Goal: Information Seeking & Learning: Find specific fact

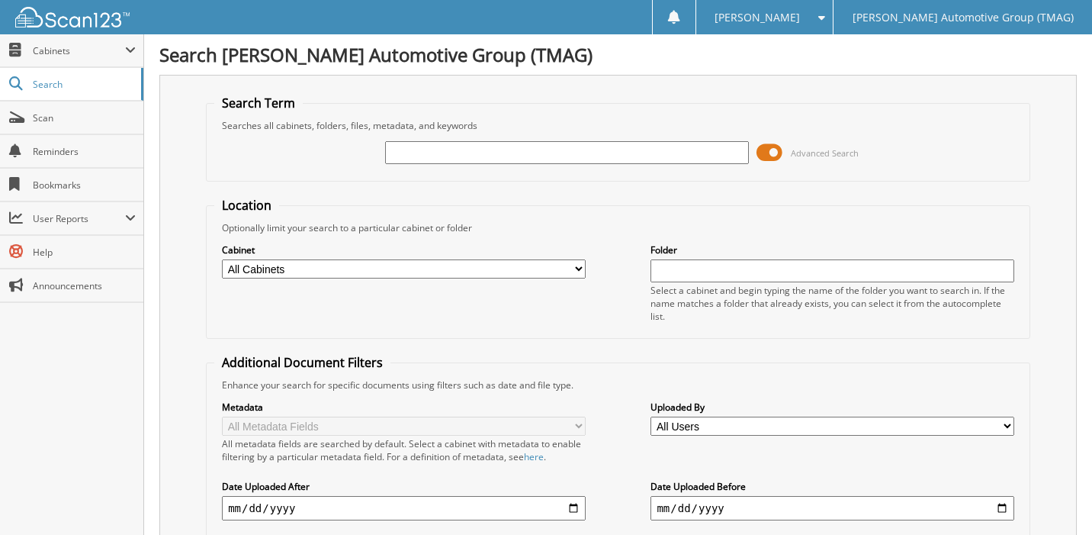
click at [416, 150] on input "text" at bounding box center [566, 152] width 363 height 23
type input "4070263"
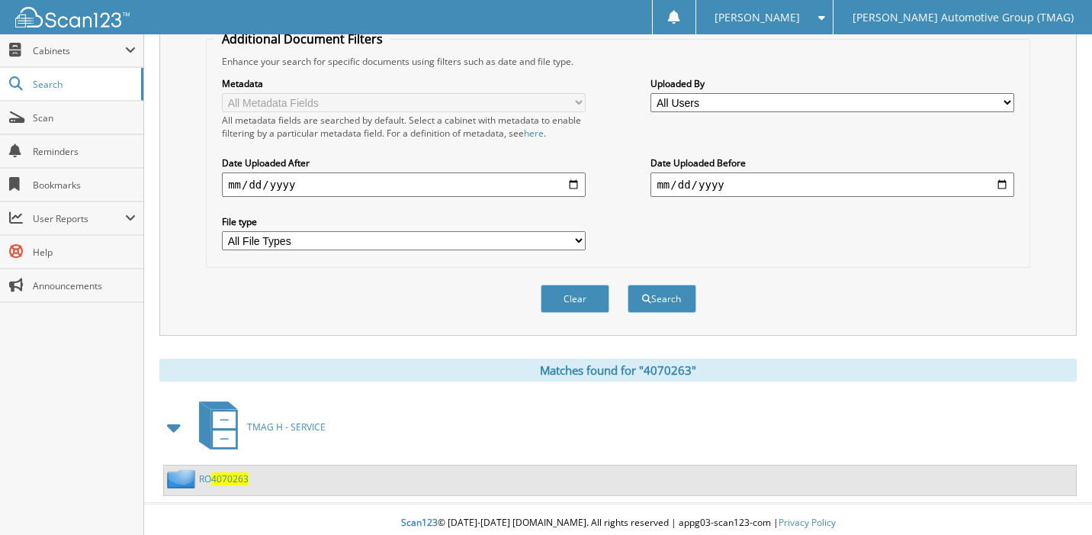
scroll to position [331, 0]
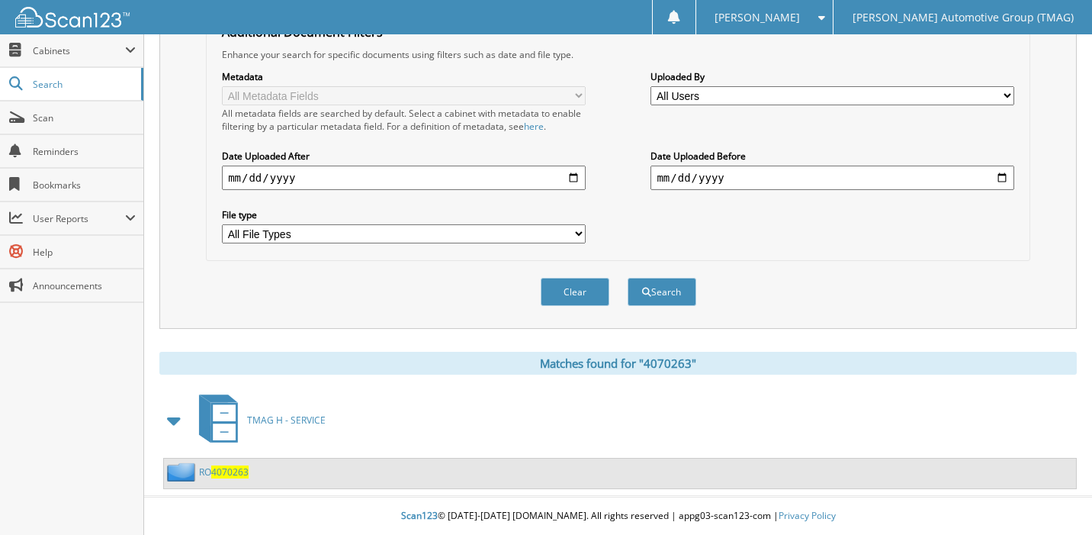
click at [230, 467] on span "4070263" at bounding box center [229, 471] width 37 height 13
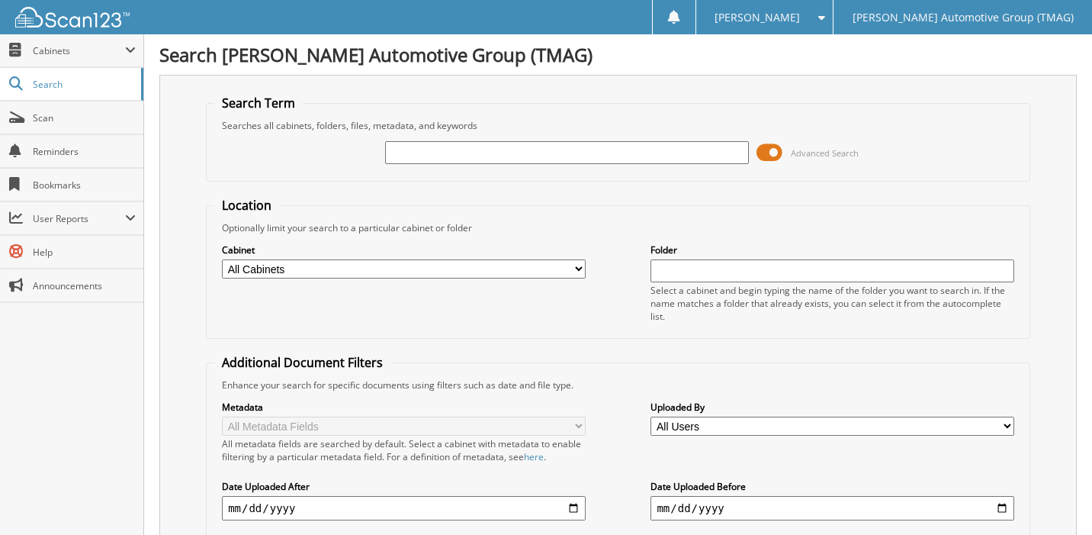
click at [445, 156] on input "text" at bounding box center [566, 152] width 363 height 23
type input "4"
click at [423, 152] on input "text" at bounding box center [566, 152] width 363 height 23
type input "4072639"
